Goal: Transaction & Acquisition: Book appointment/travel/reservation

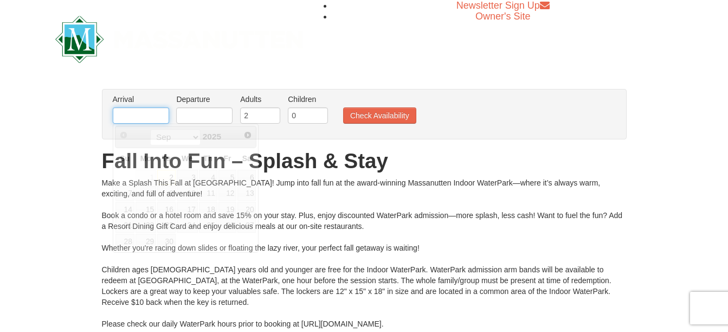
click at [145, 112] on input "text" at bounding box center [141, 115] width 56 height 16
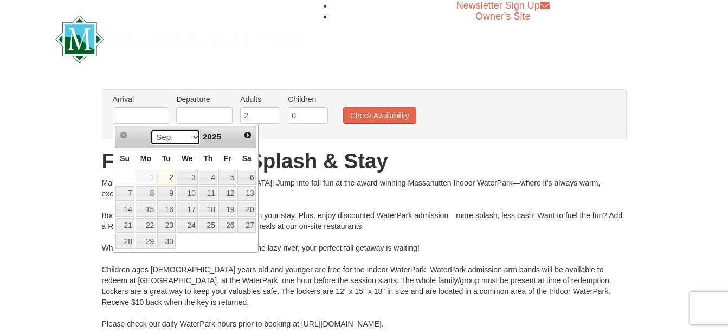
click at [197, 138] on select "Sep Oct Nov Dec" at bounding box center [175, 137] width 50 height 16
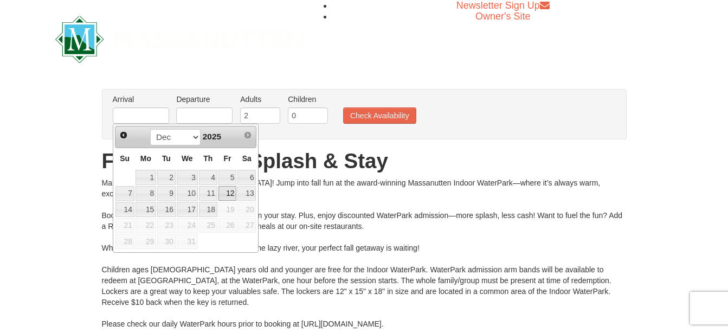
click at [229, 191] on link "12" at bounding box center [227, 193] width 18 height 15
type input "12/12/2025"
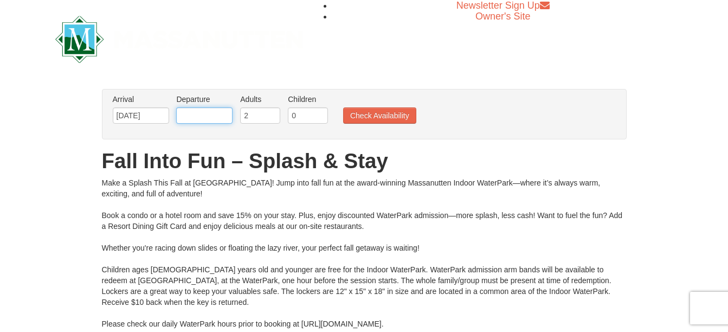
click at [215, 120] on input "text" at bounding box center [204, 115] width 56 height 16
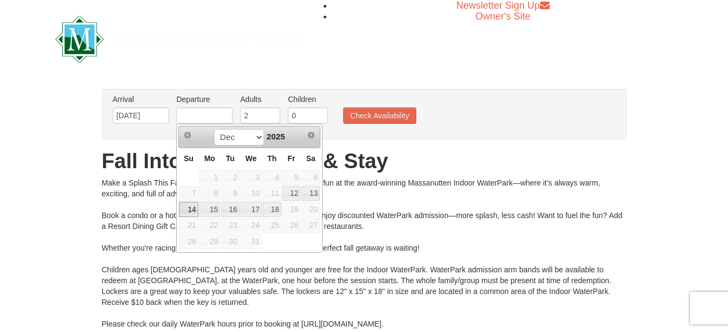
click at [188, 205] on link "14" at bounding box center [188, 209] width 19 height 15
type input "12/14/2025"
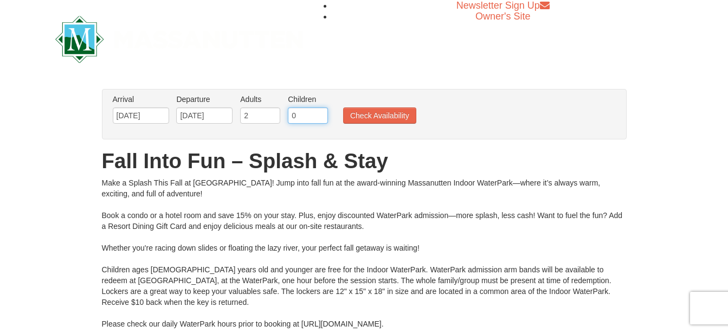
click at [296, 112] on input "0" at bounding box center [308, 115] width 40 height 16
click at [321, 108] on input "0" at bounding box center [308, 115] width 40 height 16
click at [321, 112] on input "1" at bounding box center [308, 115] width 40 height 16
type input "2"
click at [321, 112] on input "2" at bounding box center [308, 115] width 40 height 16
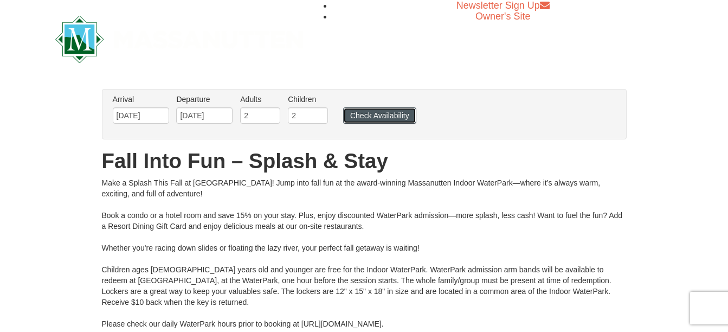
click at [365, 114] on button "Check Availability" at bounding box center [379, 115] width 73 height 16
click at [158, 114] on input "12/12/2025" at bounding box center [141, 115] width 56 height 16
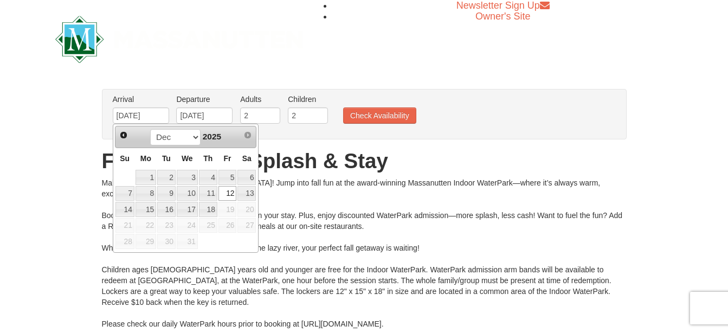
click at [178, 147] on div "Prev Next Sep Oct Nov Dec 2025" at bounding box center [186, 137] width 142 height 22
click at [233, 181] on link "5" at bounding box center [227, 177] width 18 height 15
type input "12/05/2025"
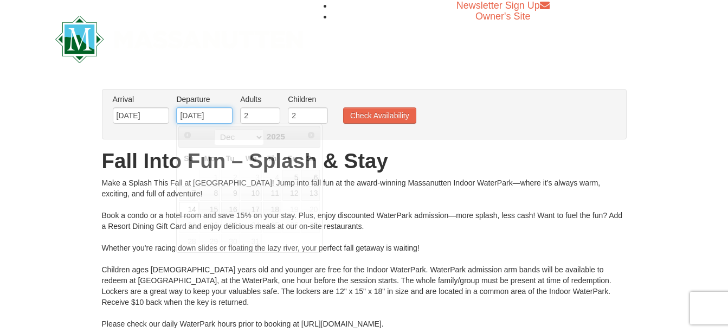
click at [225, 123] on input "12/14/2025" at bounding box center [204, 115] width 56 height 16
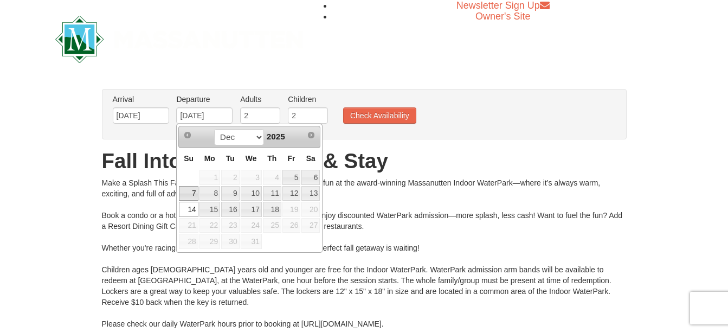
click at [192, 195] on link "7" at bounding box center [188, 193] width 19 height 15
type input "12/07/2025"
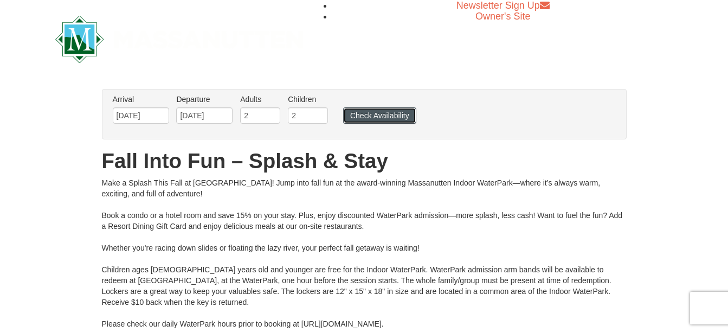
click at [362, 120] on button "Check Availability" at bounding box center [379, 115] width 73 height 16
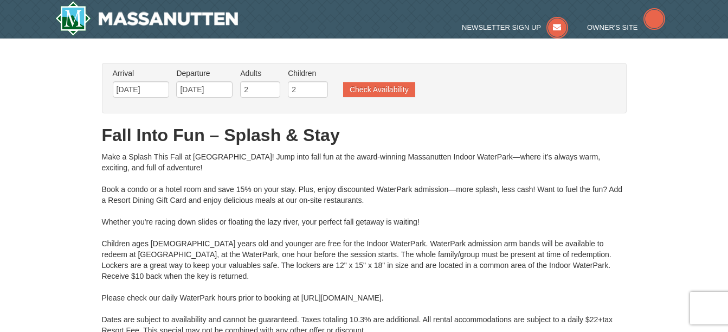
type input "12/07/2025"
type input "12/06/2025"
type input "12/07/2025"
type input "12/06/2025"
type input "12/07/2025"
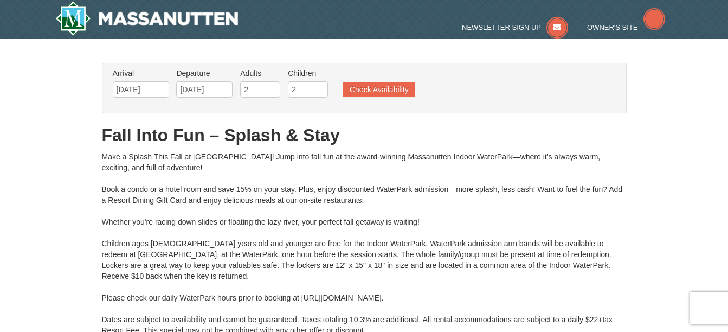
type input "12/07/2025"
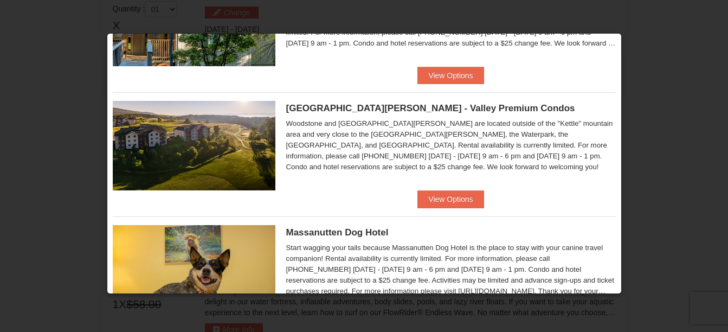
scroll to position [403, 0]
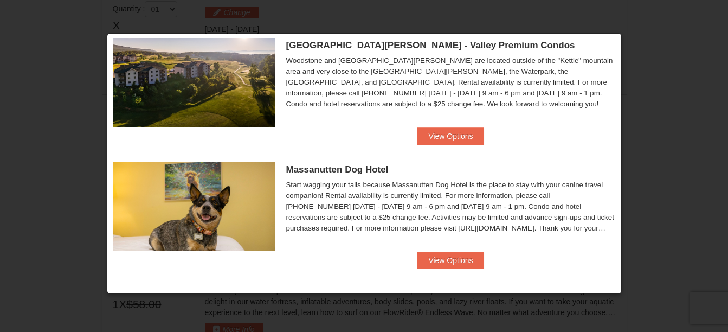
click at [718, 102] on div at bounding box center [364, 166] width 728 height 332
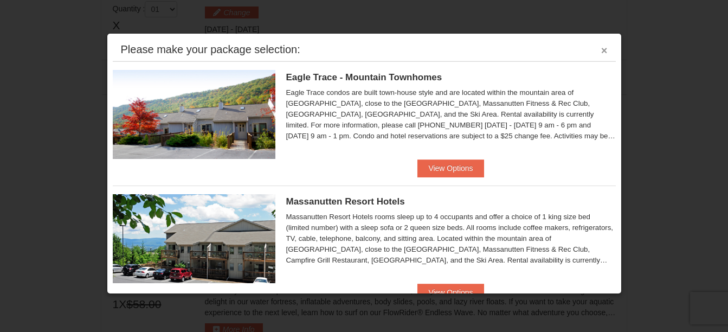
click at [601, 53] on button "×" at bounding box center [604, 50] width 7 height 11
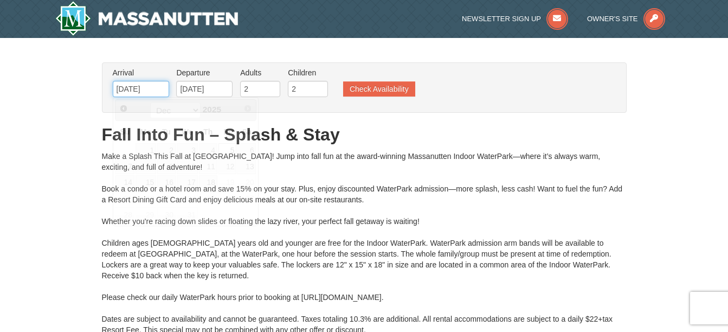
click at [132, 94] on input "12/05/2025" at bounding box center [141, 89] width 56 height 16
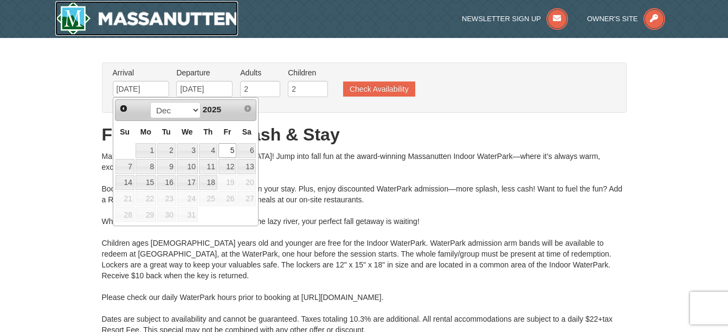
click at [115, 19] on img at bounding box center [146, 18] width 183 height 35
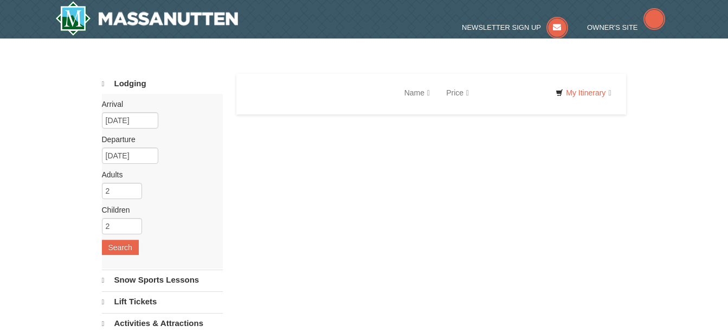
select select "9"
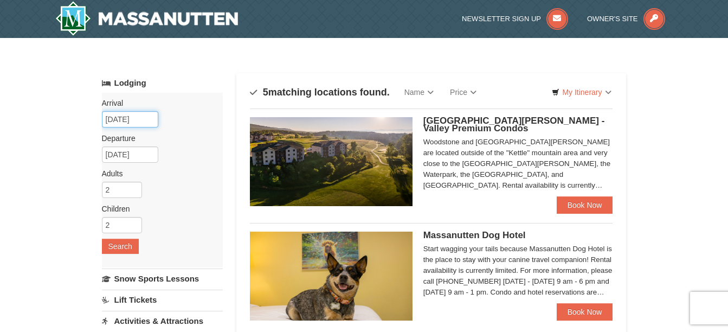
click at [126, 119] on input "12/26/2025" at bounding box center [130, 119] width 56 height 16
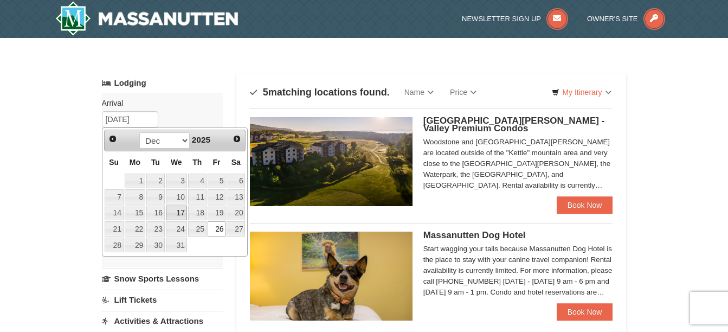
click at [178, 209] on link "17" at bounding box center [176, 212] width 21 height 15
type input "[DATE]"
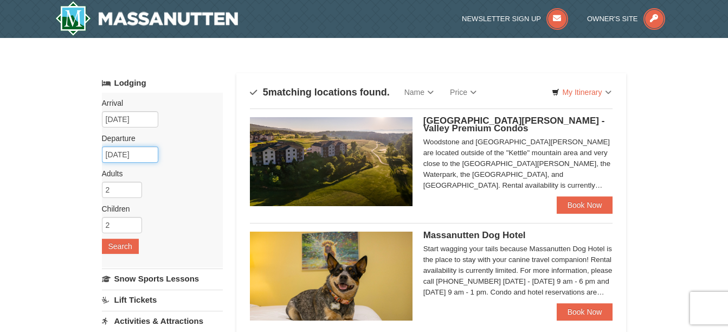
click at [143, 154] on input "12/28/2025" at bounding box center [130, 154] width 56 height 16
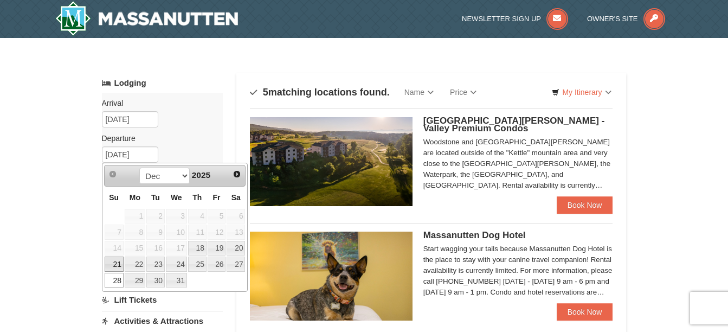
click at [115, 264] on link "21" at bounding box center [114, 263] width 19 height 15
type input "[DATE]"
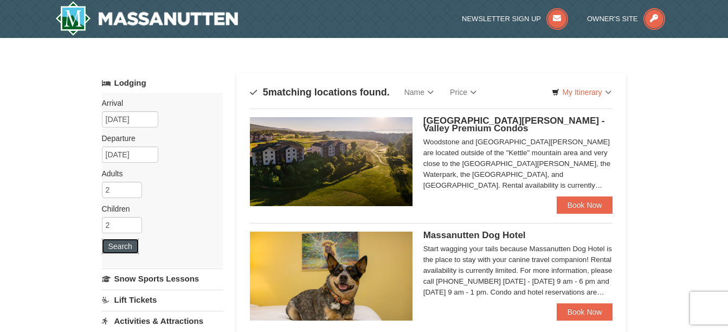
click at [125, 243] on button "Search" at bounding box center [120, 245] width 37 height 15
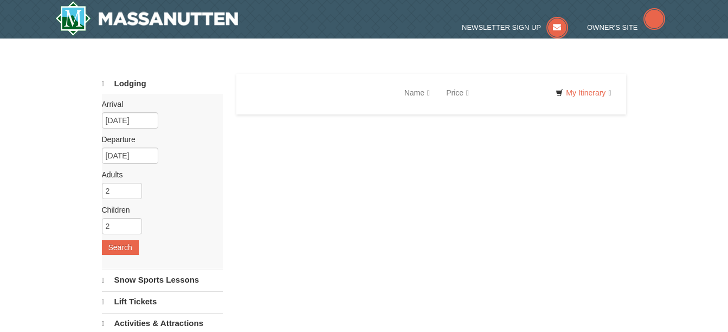
select select "9"
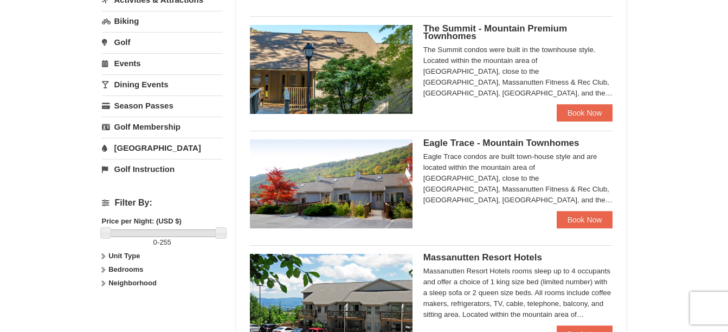
scroll to position [320, 0]
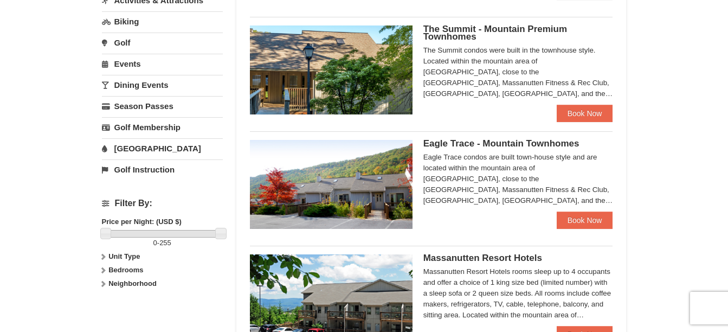
click at [588, 92] on div "The Summit condos were built in the townhouse style. Located within the mountai…" at bounding box center [518, 72] width 190 height 54
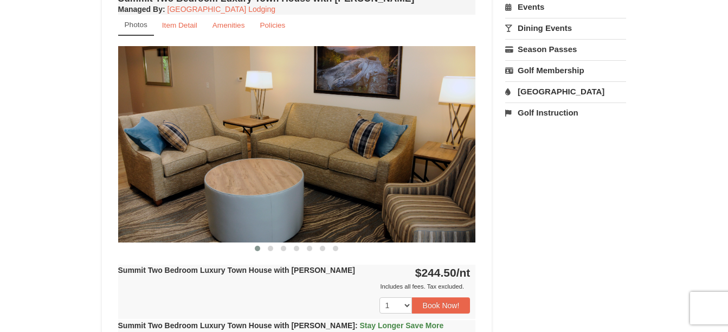
scroll to position [397, 0]
click at [269, 247] on span at bounding box center [270, 248] width 5 height 5
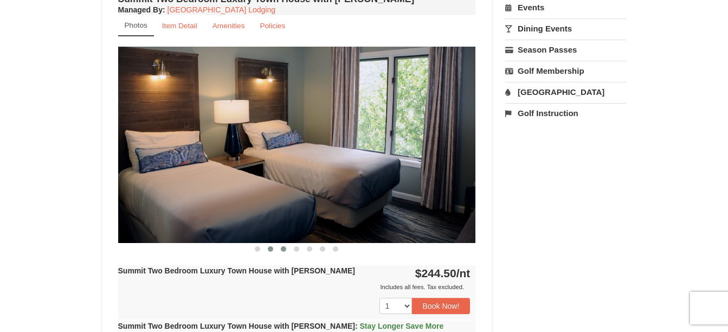
click at [281, 250] on span at bounding box center [283, 248] width 5 height 5
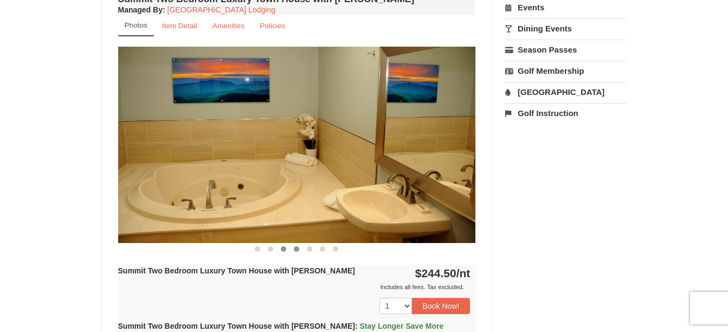
click at [296, 249] on span at bounding box center [296, 248] width 5 height 5
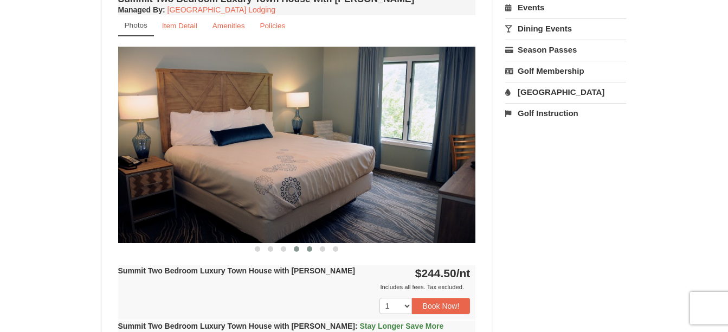
click at [309, 249] on span at bounding box center [309, 248] width 5 height 5
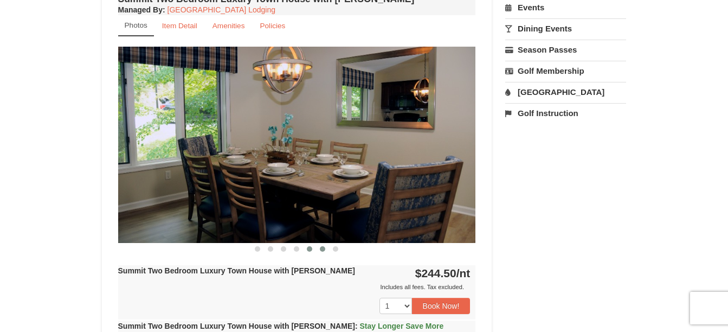
click at [325, 248] on span at bounding box center [322, 248] width 5 height 5
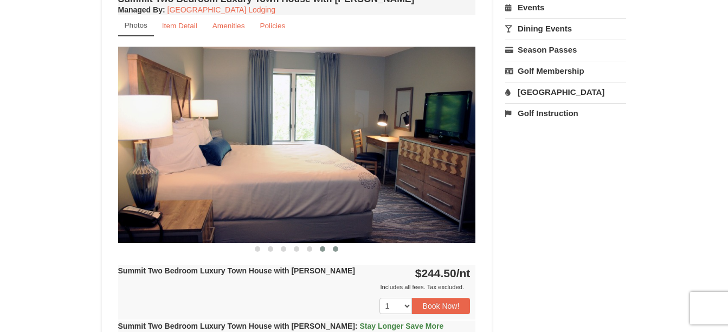
click at [341, 248] on button at bounding box center [335, 248] width 13 height 11
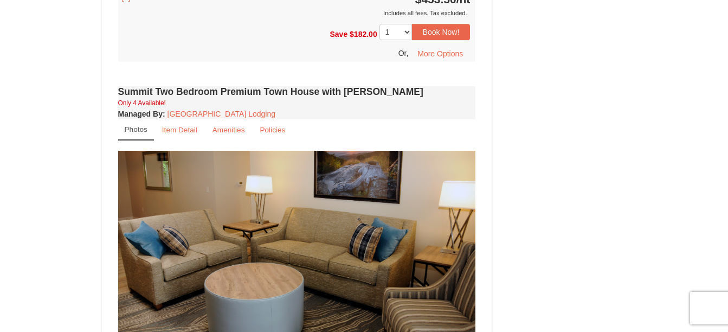
scroll to position [832, 0]
